Goal: Transaction & Acquisition: Book appointment/travel/reservation

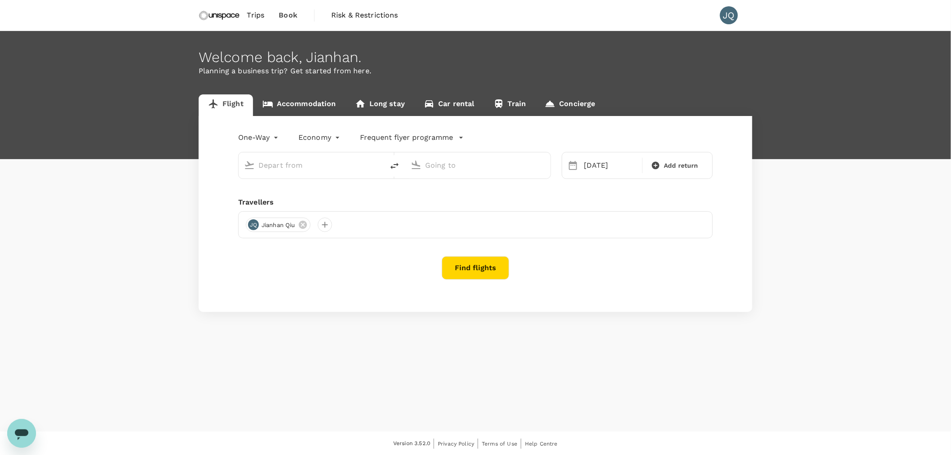
type input "[GEOGRAPHIC_DATA], [GEOGRAPHIC_DATA] (any)"
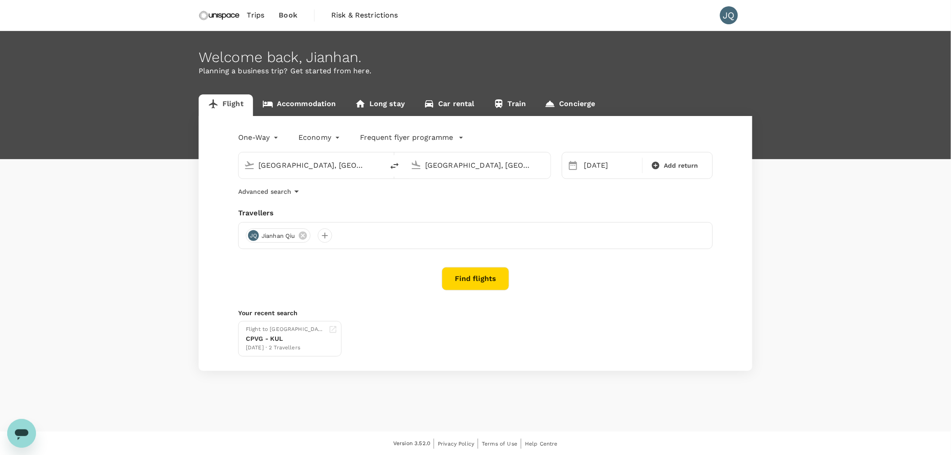
click at [480, 283] on button "Find flights" at bounding box center [475, 278] width 67 height 23
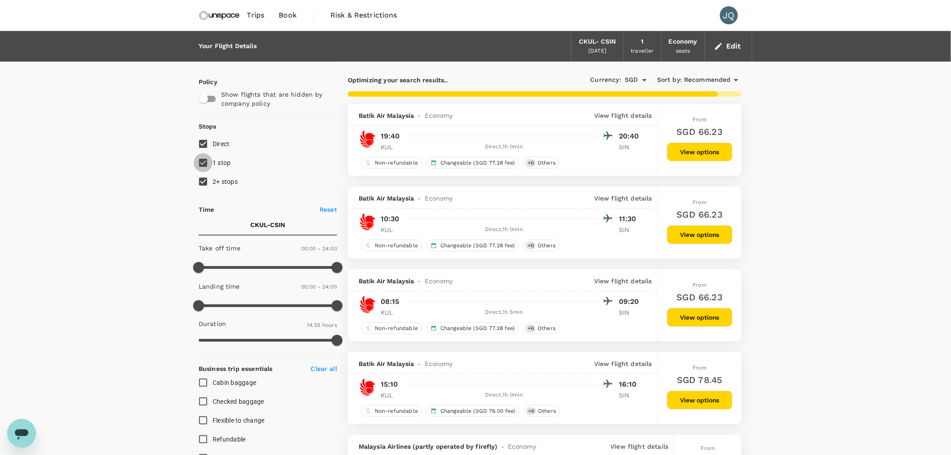
click at [206, 163] on input "1 stop" at bounding box center [203, 162] width 19 height 19
checkbox input "false"
click at [204, 179] on input "2+ stops" at bounding box center [203, 181] width 19 height 19
checkbox input "false"
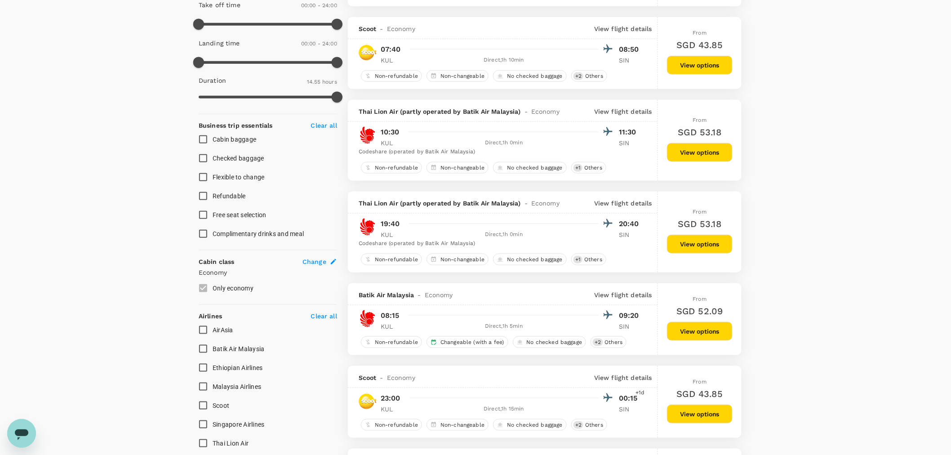
scroll to position [261, 0]
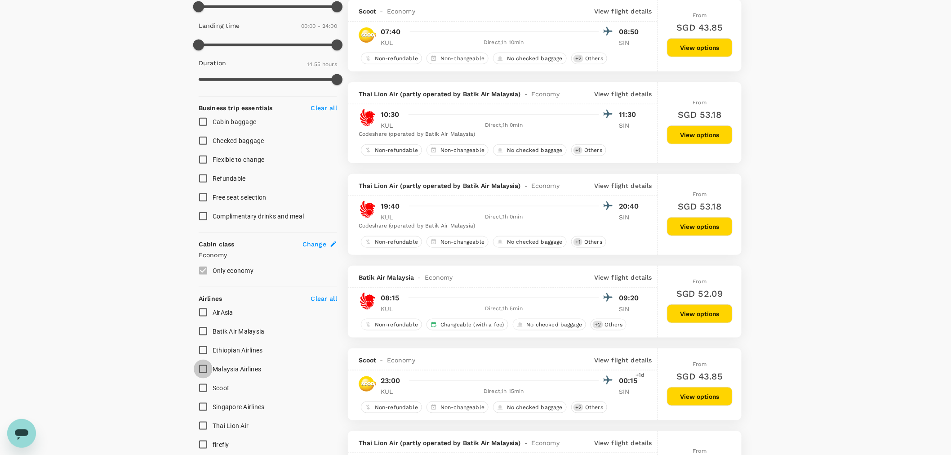
click at [201, 374] on input "Malaysia Airlines" at bounding box center [203, 368] width 19 height 19
checkbox input "true"
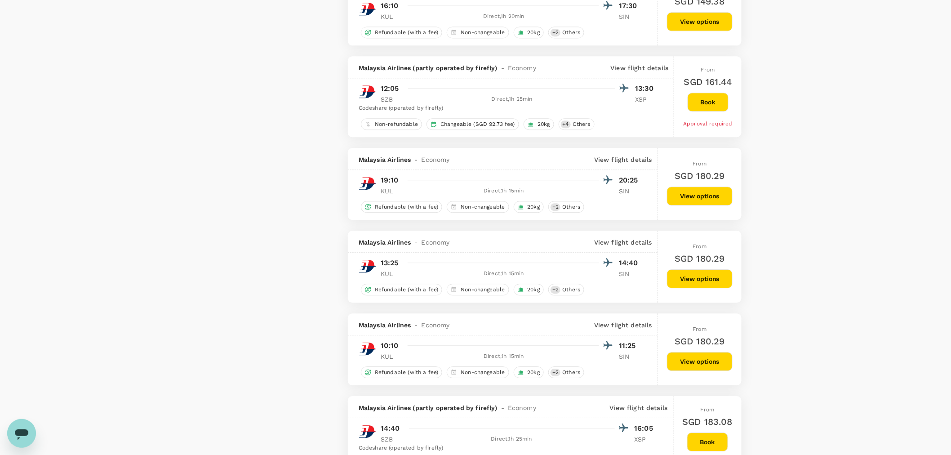
scroll to position [948, 0]
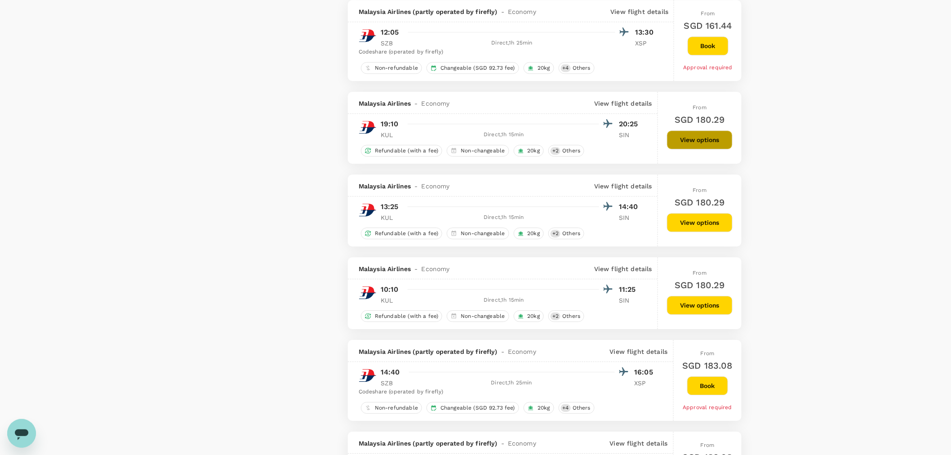
click at [716, 146] on button "View options" at bounding box center [700, 139] width 66 height 19
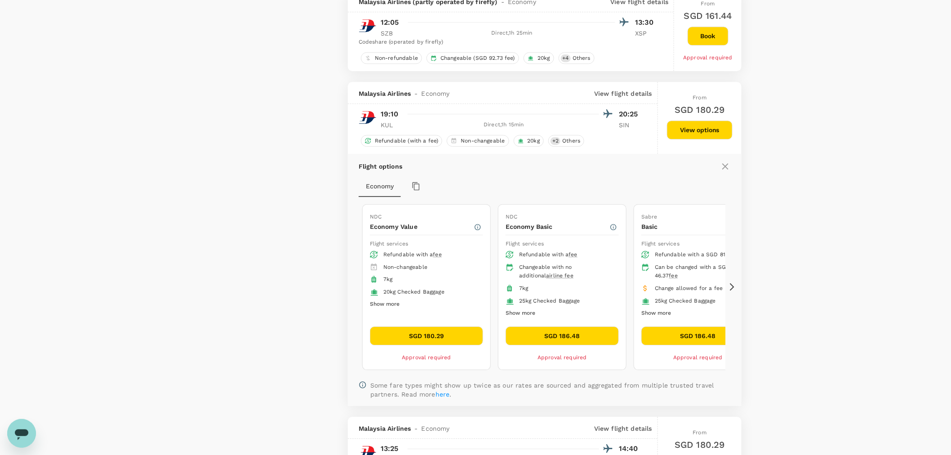
scroll to position [944, 0]
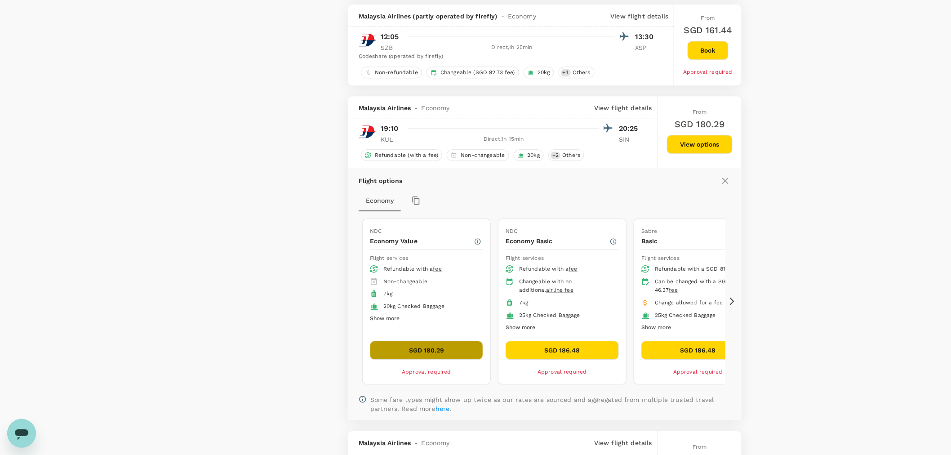
click at [430, 354] on button "SGD 180.29" at bounding box center [426, 350] width 113 height 19
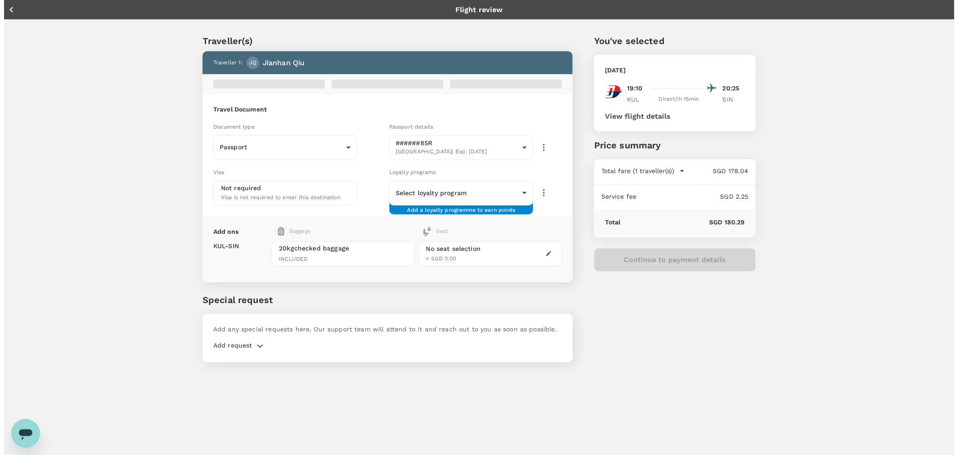
scroll to position [24, 0]
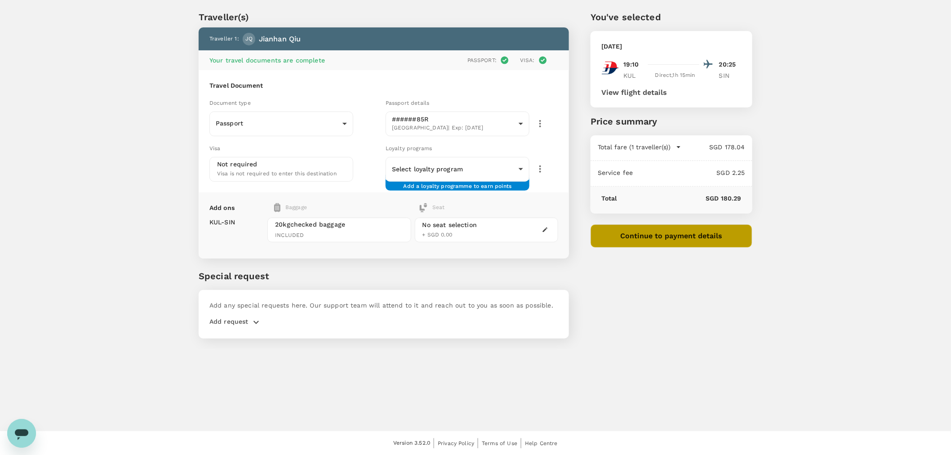
click at [697, 240] on button "Continue to payment details" at bounding box center [671, 235] width 162 height 23
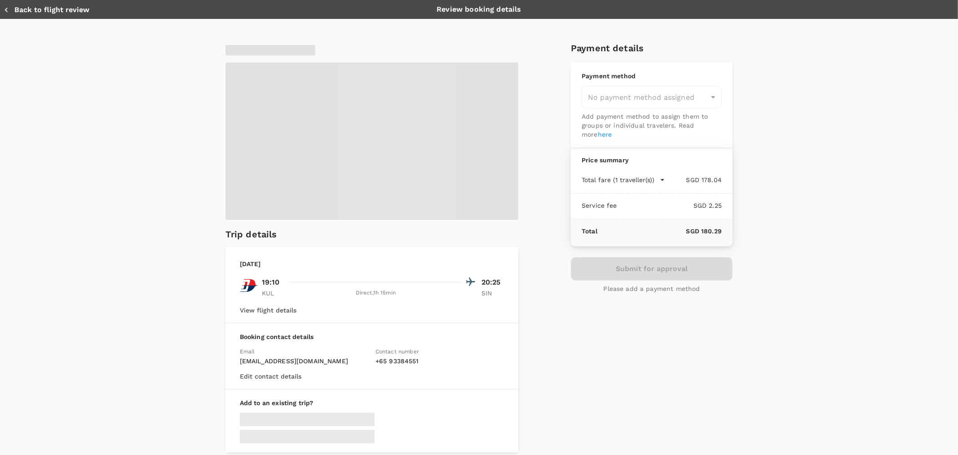
type input "9ca6ee36-36cb-4982-994b-715ae594bb55"
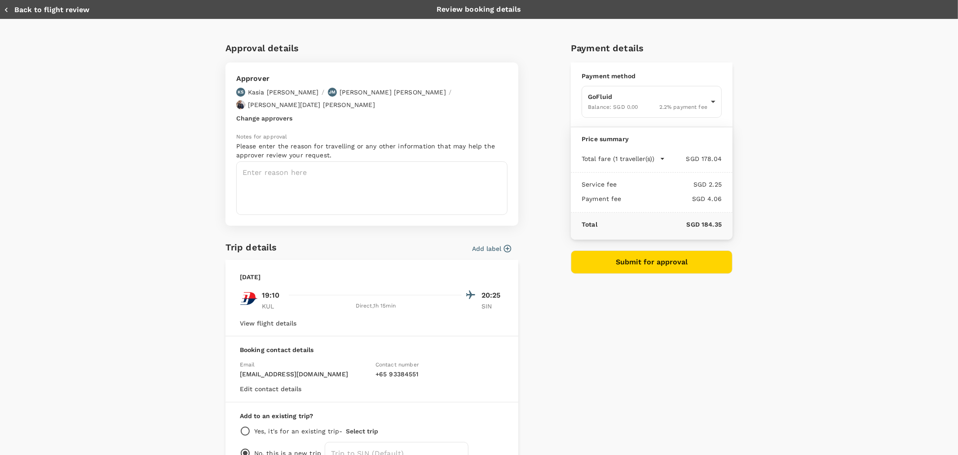
scroll to position [46, 0]
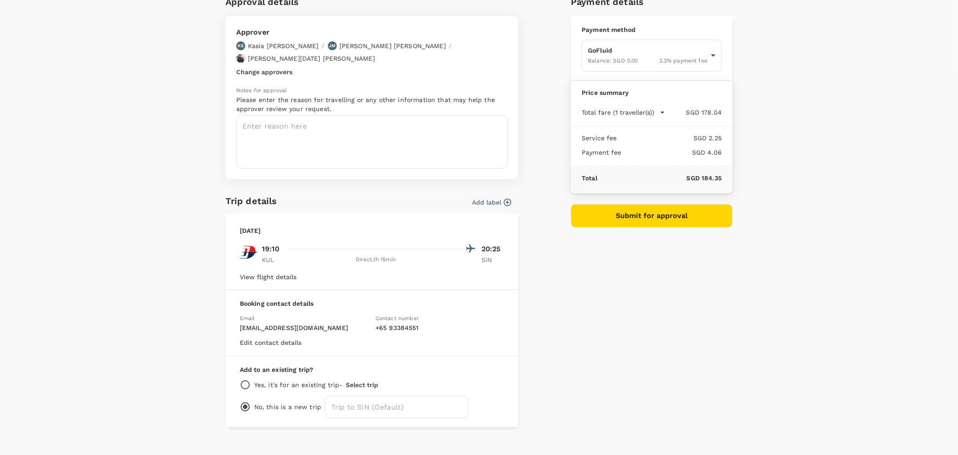
click at [243, 379] on input "radio" at bounding box center [245, 384] width 11 height 11
radio input "true"
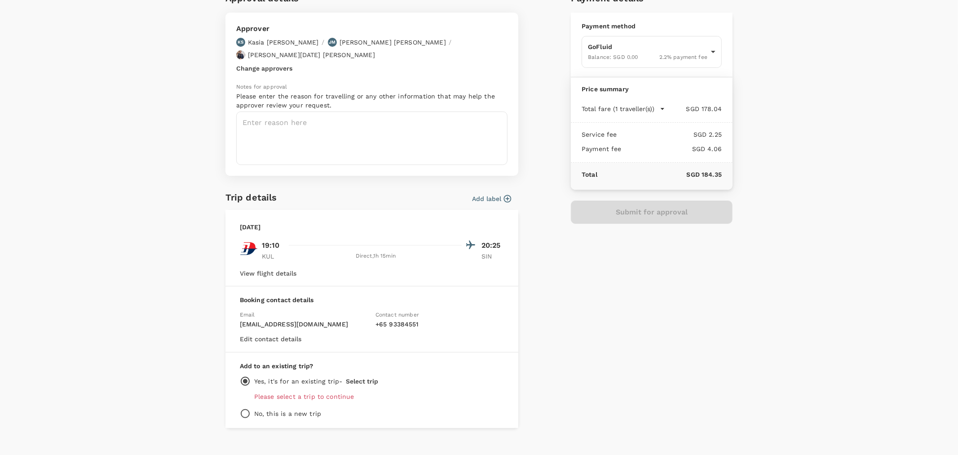
scroll to position [51, 0]
click at [324, 391] on p "Please select a trip to continue" at bounding box center [379, 395] width 250 height 9
click at [241, 393] on div "Add to an existing trip? Yes, it's for an existing trip - Select trip Please se…" at bounding box center [372, 388] width 293 height 75
click at [241, 407] on input "radio" at bounding box center [245, 412] width 11 height 11
radio input "true"
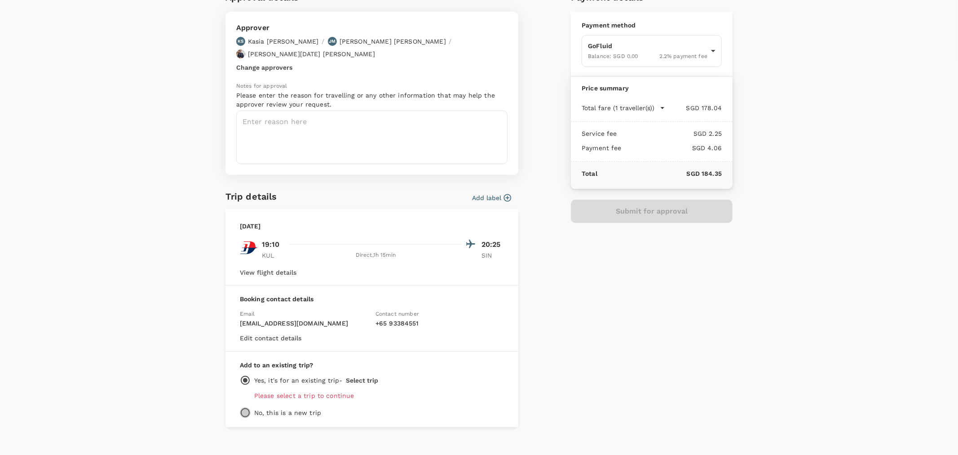
radio input "false"
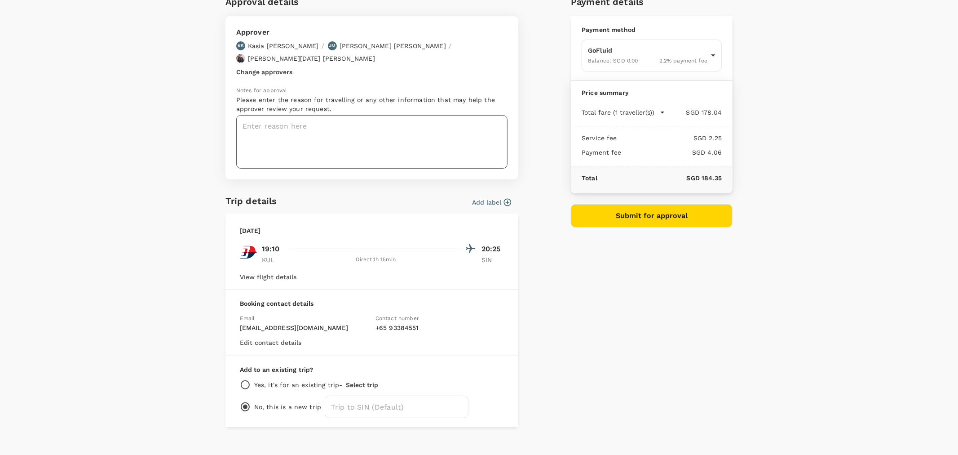
click at [441, 131] on textarea at bounding box center [371, 141] width 271 height 53
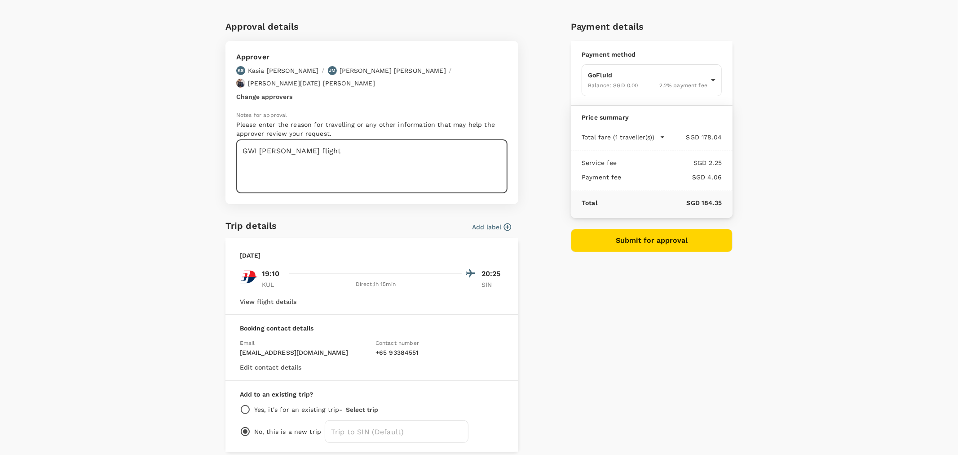
scroll to position [0, 0]
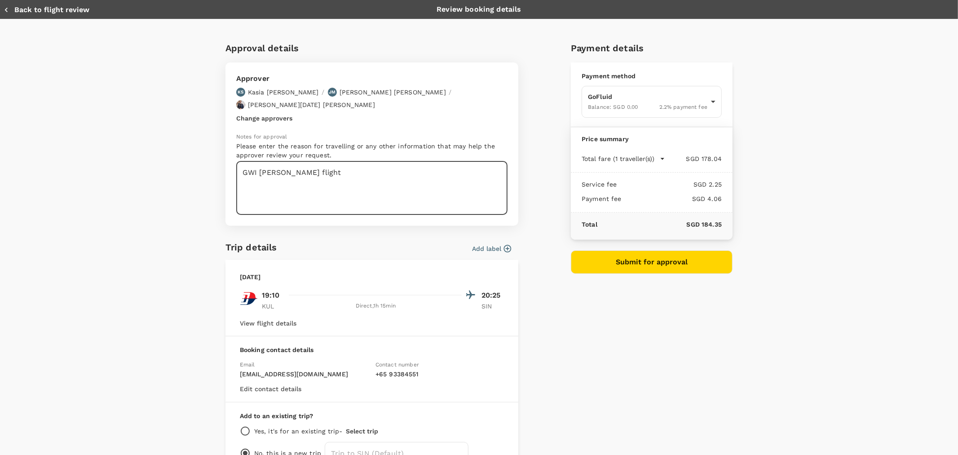
type textarea "GWI KL - SG flight"
click at [624, 270] on button "Submit for approval" at bounding box center [652, 261] width 162 height 23
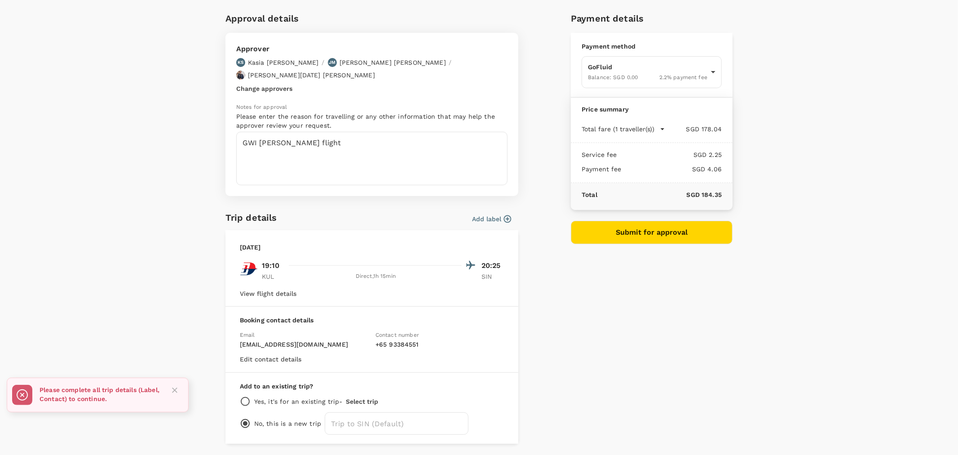
scroll to position [46, 0]
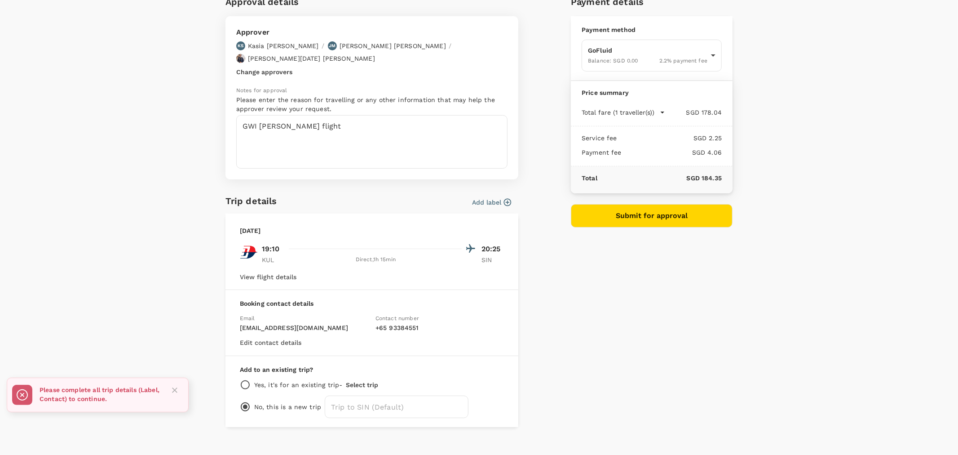
click at [211, 312] on div "Approval details Approver KS Kasia Soheili / JM Joanne Morris / Timothy Luther …" at bounding box center [479, 211] width 553 height 432
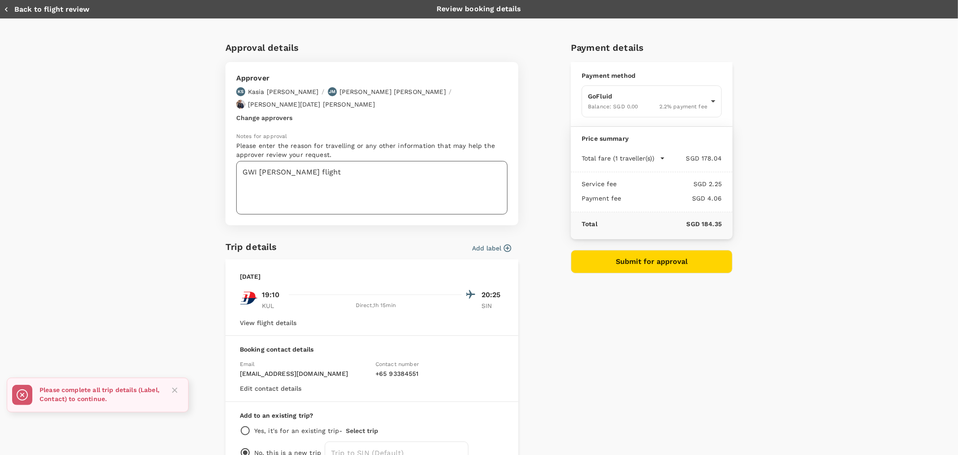
scroll to position [0, 0]
click at [633, 91] on body "Back to flight results Flight review Traveller(s) Traveller 1 : JQ Jianhan Qiu …" at bounding box center [479, 215] width 958 height 479
click at [633, 91] on div at bounding box center [479, 227] width 958 height 455
click at [518, 245] on div "Approval details Approver KS Kasia Soheili / JM Joanne Morris / Timothy Luther …" at bounding box center [475, 253] width 514 height 439
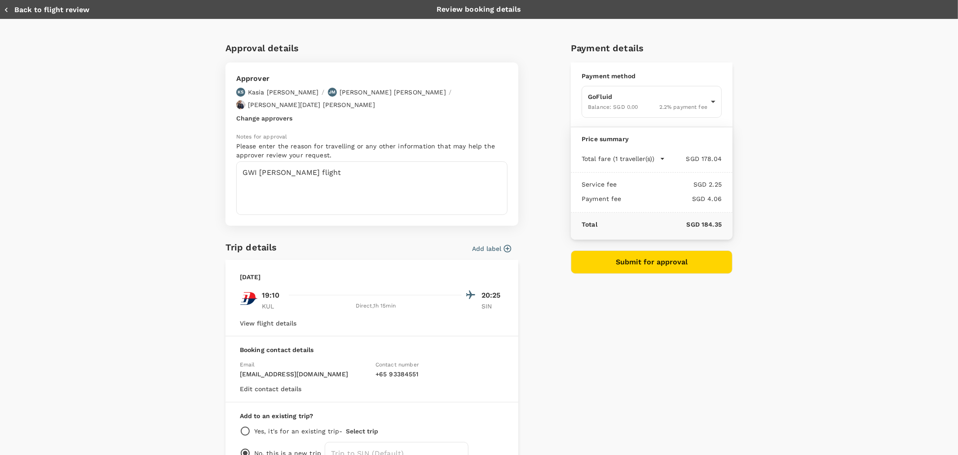
click at [505, 242] on div "Trip details Add label Friday, 26 Sep 2025 19:10 20:25 KUL Direct , 1h 15min SI…" at bounding box center [372, 356] width 293 height 233
click at [503, 244] on icon "button" at bounding box center [507, 248] width 9 height 9
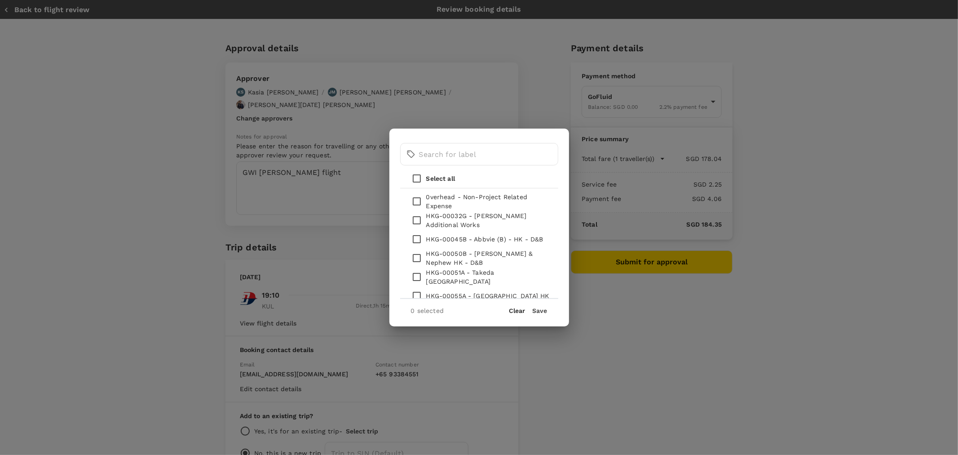
click at [490, 195] on p "0verhead - Non-Project Related Expense" at bounding box center [488, 201] width 125 height 18
click at [415, 201] on input "checkbox" at bounding box center [416, 201] width 19 height 19
checkbox input "true"
click at [546, 307] on button "Save" at bounding box center [540, 310] width 15 height 7
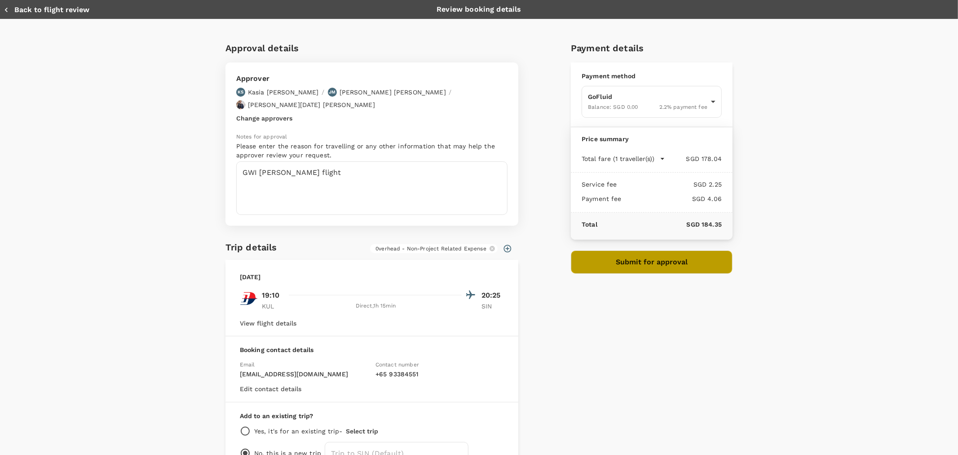
click at [647, 272] on button "Submit for approval" at bounding box center [652, 261] width 162 height 23
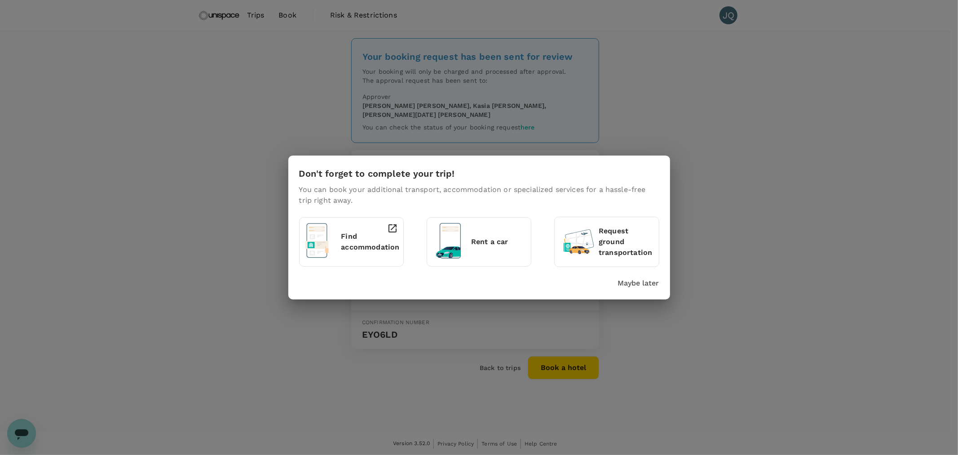
click at [647, 281] on p "Maybe later" at bounding box center [638, 283] width 41 height 11
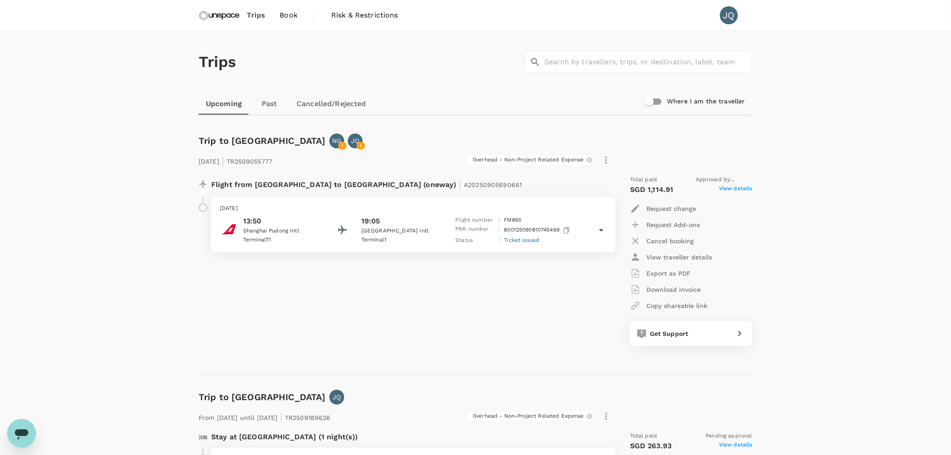
click at [257, 14] on span "Trips" at bounding box center [256, 15] width 18 height 11
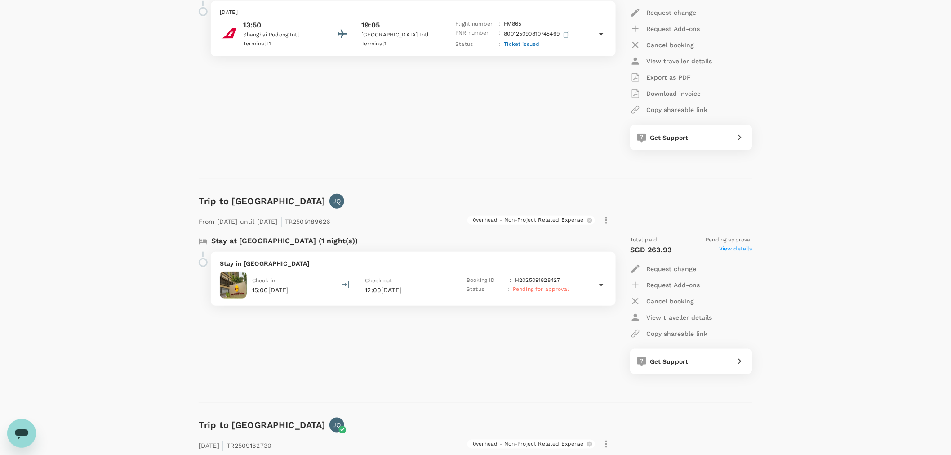
scroll to position [199, 0]
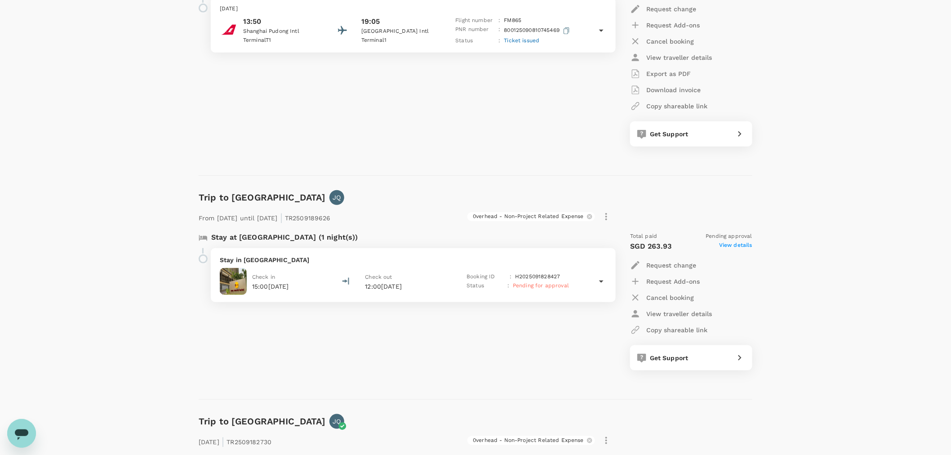
click at [312, 286] on div "Check in 15:00, 25 Sep 2025" at bounding box center [273, 281] width 106 height 27
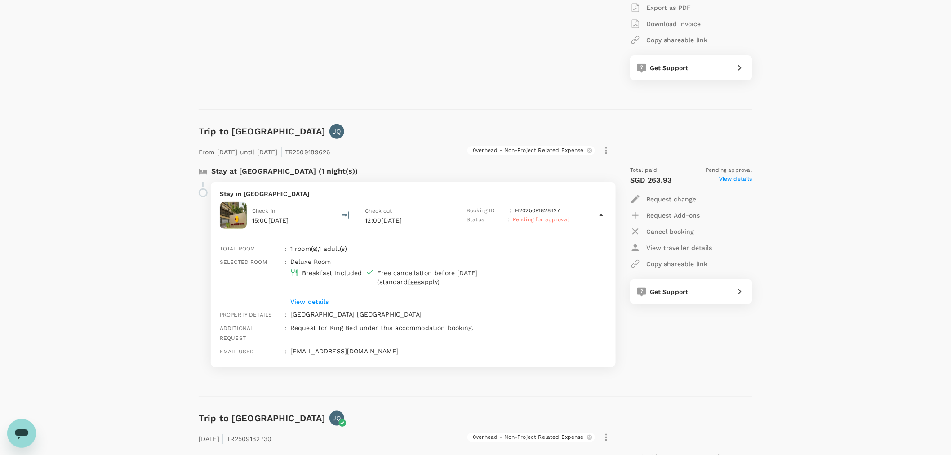
scroll to position [249, 0]
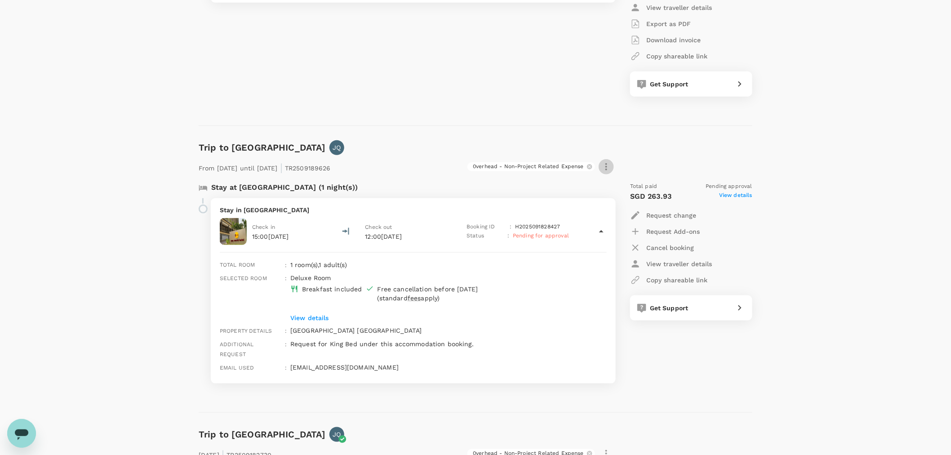
click at [608, 164] on icon "button" at bounding box center [606, 166] width 11 height 11
click at [803, 216] on div at bounding box center [479, 227] width 958 height 455
